Goal: Task Accomplishment & Management: Use online tool/utility

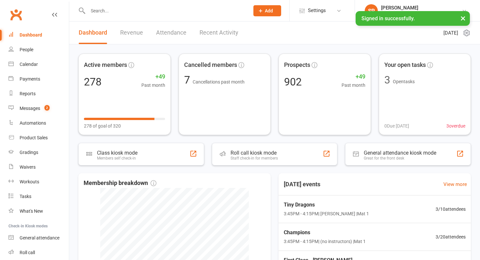
click at [163, 12] on input "text" at bounding box center [165, 10] width 159 height 9
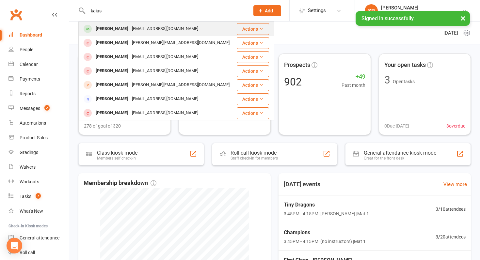
type input "kaius"
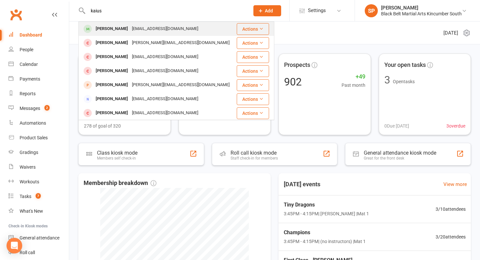
click at [153, 30] on div "[EMAIL_ADDRESS][DOMAIN_NAME]" at bounding box center [165, 28] width 70 height 9
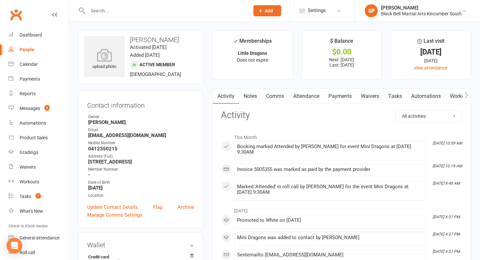
click at [347, 95] on link "Payments" at bounding box center [340, 96] width 32 height 15
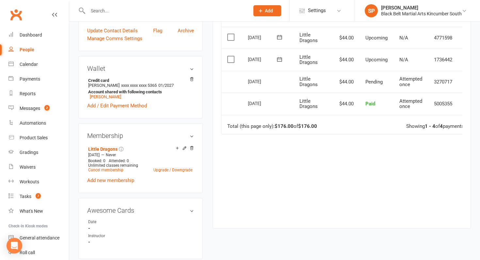
scroll to position [169, 0]
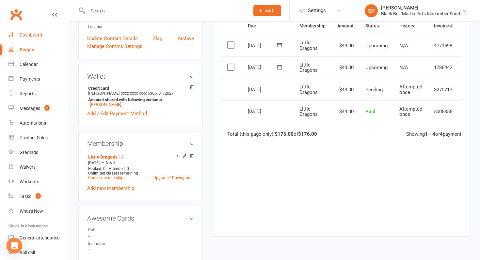
click at [27, 36] on div "Dashboard" at bounding box center [31, 34] width 23 height 5
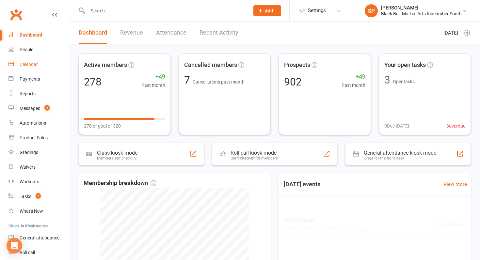
click at [37, 69] on link "Calendar" at bounding box center [38, 64] width 60 height 15
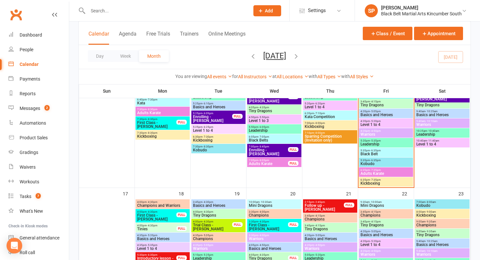
scroll to position [441, 0]
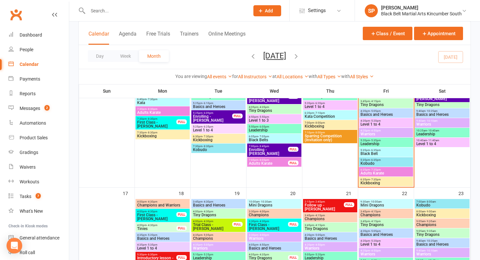
click at [268, 199] on div "10:00am - 10:30am Mini Dragons" at bounding box center [274, 203] width 54 height 9
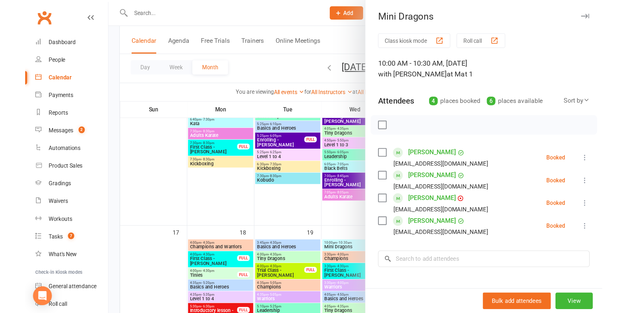
scroll to position [21, 0]
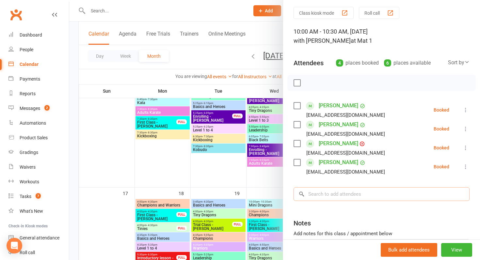
click at [333, 188] on input "search" at bounding box center [382, 194] width 176 height 14
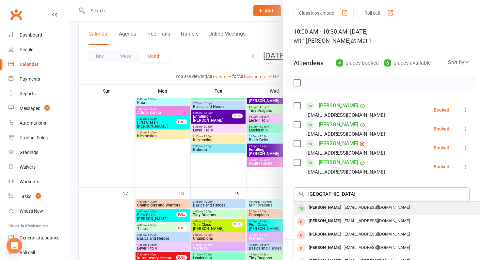
type input "[GEOGRAPHIC_DATA]"
click at [327, 208] on div "[PERSON_NAME]" at bounding box center [325, 207] width 38 height 9
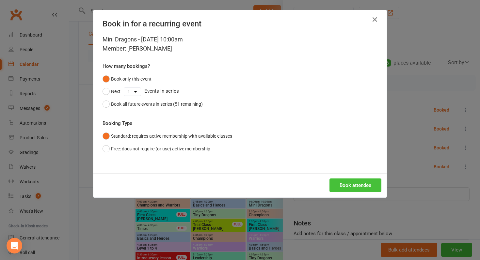
click at [344, 192] on button "Book attendee" at bounding box center [356, 186] width 52 height 14
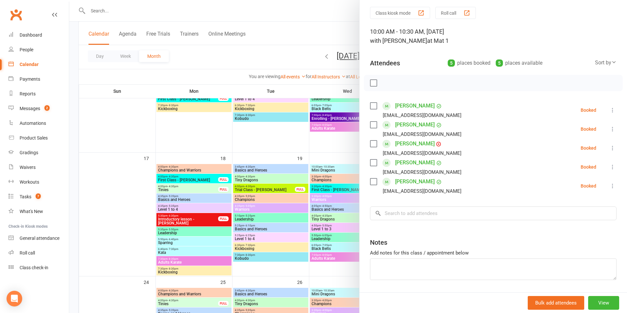
scroll to position [0, 0]
